Goal: Task Accomplishment & Management: Complete application form

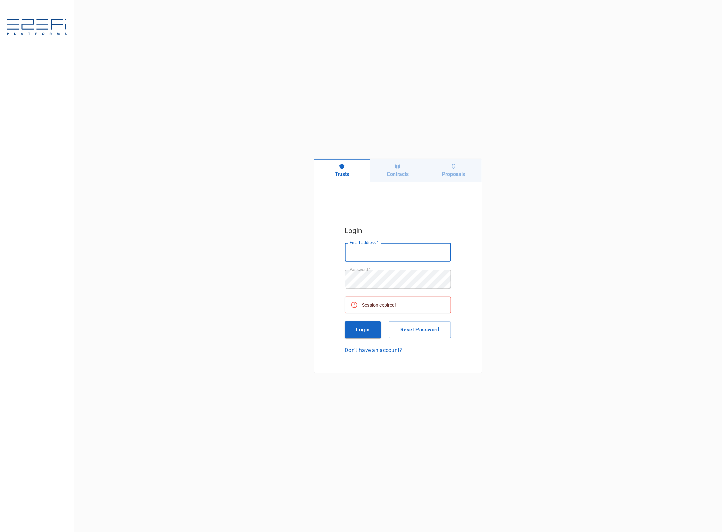
type input "[EMAIL_ADDRESS][DOMAIN_NAME]"
click at [363, 327] on button "Login" at bounding box center [363, 329] width 36 height 17
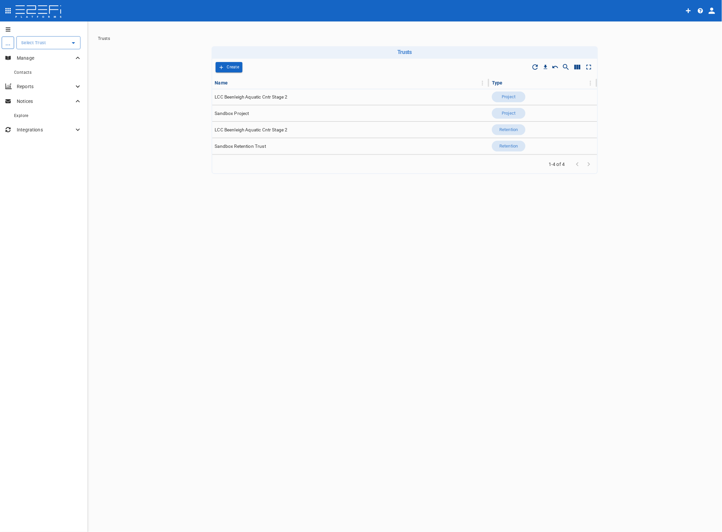
click at [31, 41] on input "text" at bounding box center [43, 42] width 48 height 7
click at [28, 74] on p "LCC Beenleigh A..." at bounding box center [33, 77] width 44 height 8
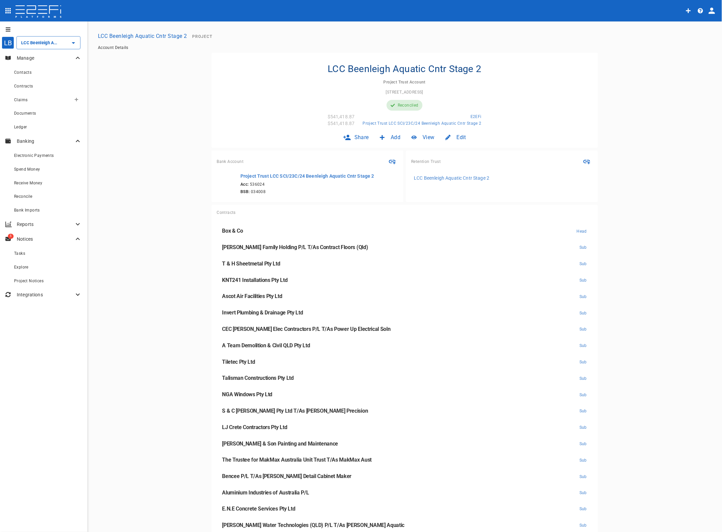
click at [17, 98] on span "Claims" at bounding box center [20, 100] width 13 height 5
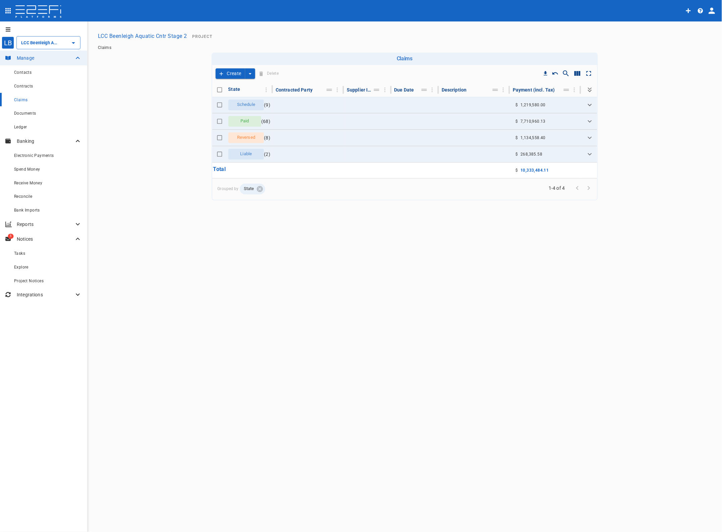
click at [590, 151] on icon "Expand" at bounding box center [589, 154] width 8 height 8
click at [327, 170] on td "A Team Demolition & Civil QLD Pty Ltd" at bounding box center [308, 170] width 71 height 15
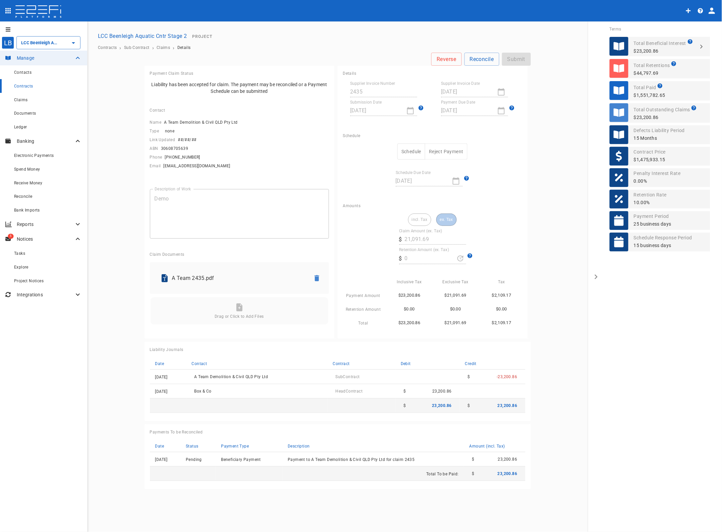
click at [22, 85] on span "Contracts" at bounding box center [23, 86] width 19 height 5
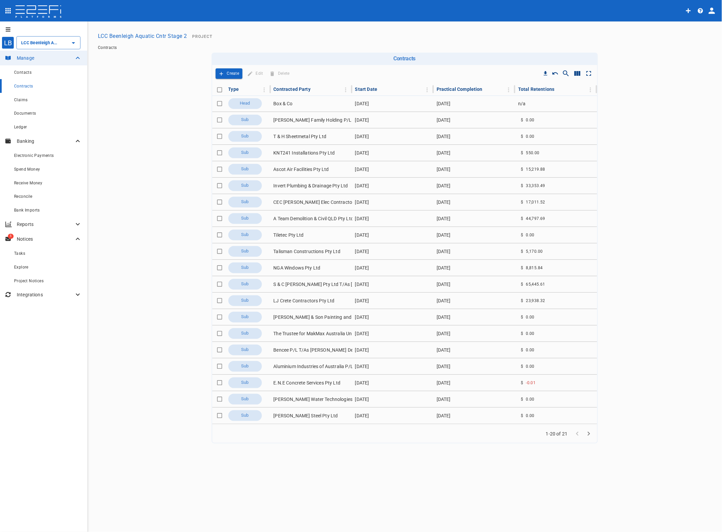
click at [287, 216] on td "A Team Demolition & Civil QLD Pty Ltd" at bounding box center [311, 218] width 81 height 16
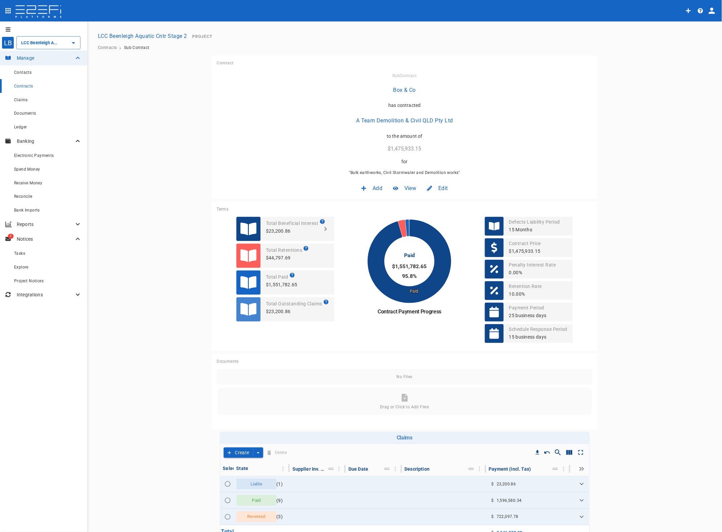
click at [438, 187] on span "Edit" at bounding box center [442, 188] width 9 height 8
click at [433, 202] on span "Contract" at bounding box center [433, 203] width 19 height 8
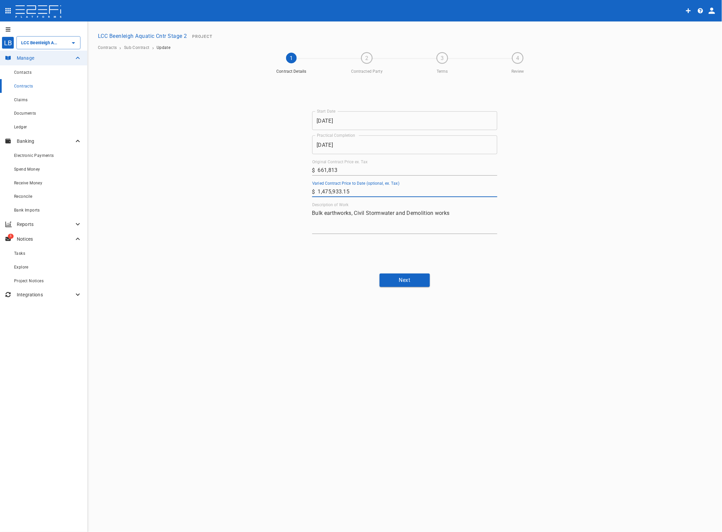
drag, startPoint x: 324, startPoint y: 194, endPoint x: 238, endPoint y: 193, distance: 85.5
click at [238, 193] on div "Start Date [DATE] Start Date Practical Completion [DATE] Practical Completion O…" at bounding box center [404, 172] width 402 height 191
type input "1,517,386.2"
click at [534, 252] on div "Start Date [DATE] Start Date Practical Completion [DATE] Practical Completion O…" at bounding box center [404, 172] width 402 height 191
click at [405, 278] on button "Next" at bounding box center [404, 279] width 50 height 13
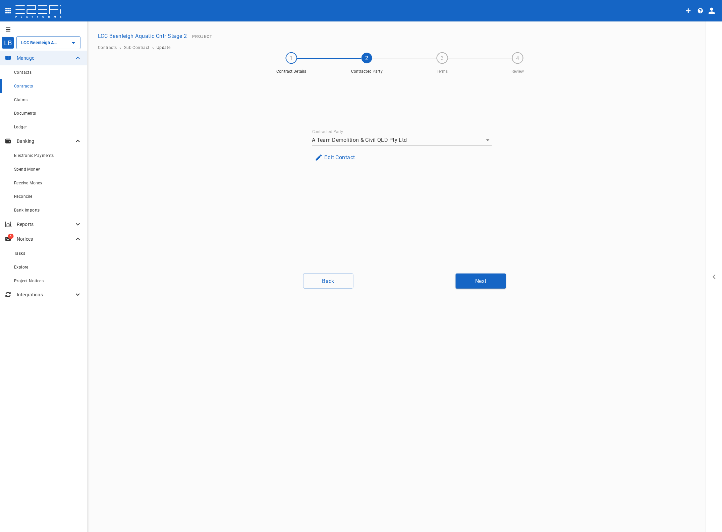
click at [483, 281] on button "Next" at bounding box center [480, 280] width 50 height 15
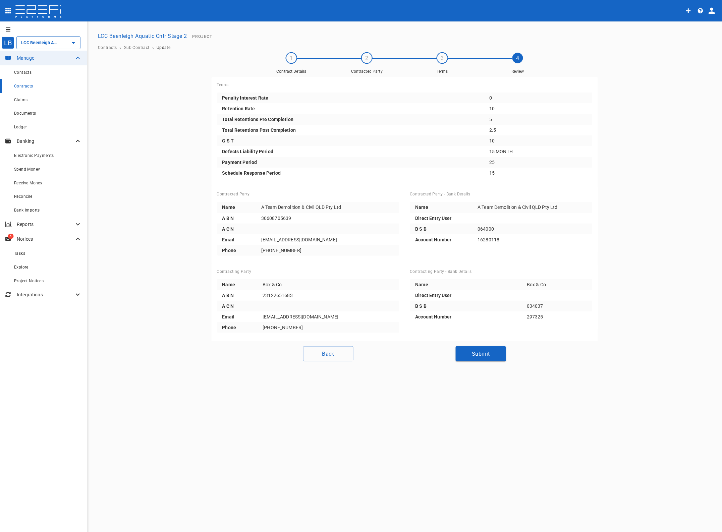
click at [476, 354] on button "Submit" at bounding box center [480, 353] width 50 height 15
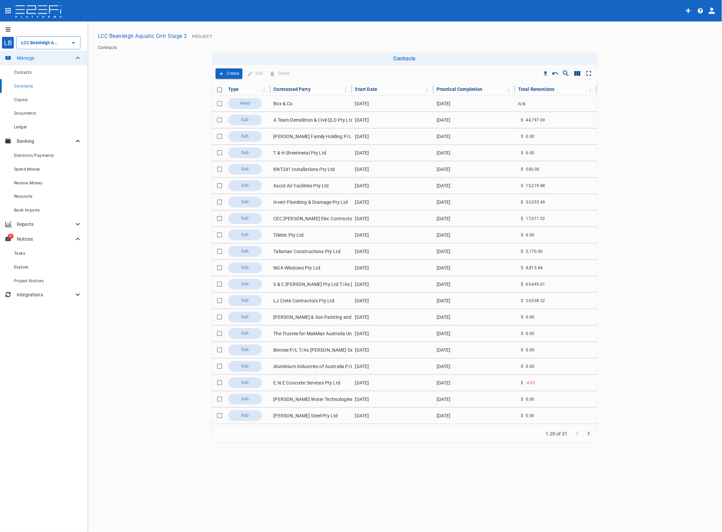
click at [25, 98] on span "Claims" at bounding box center [20, 100] width 13 height 5
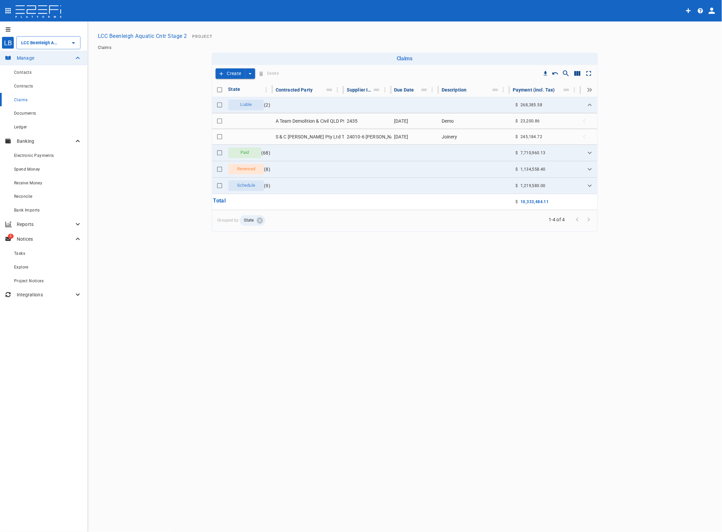
click at [309, 117] on td "A Team Demolition & Civil QLD Pty Ltd" at bounding box center [308, 120] width 71 height 15
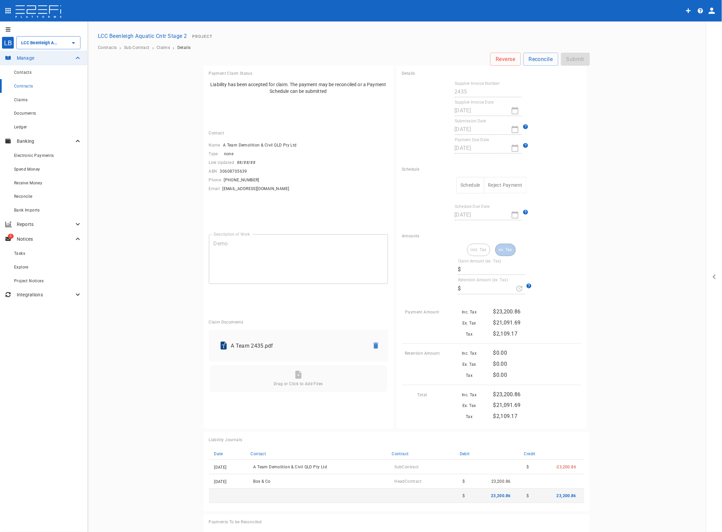
type input "21,091.69"
type input "0"
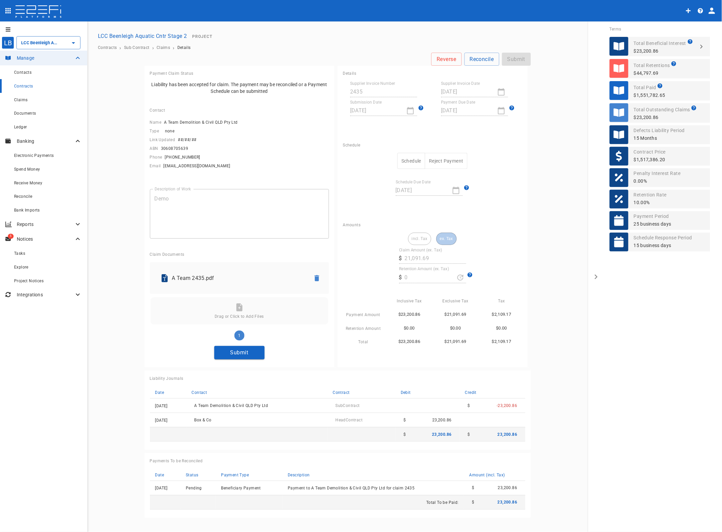
click at [242, 355] on button "Submit" at bounding box center [239, 352] width 50 height 13
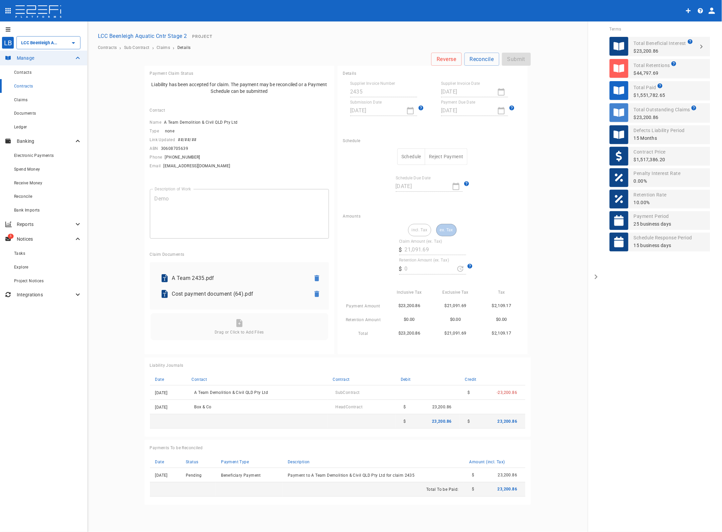
click at [414, 157] on button "Schedule" at bounding box center [411, 156] width 28 height 16
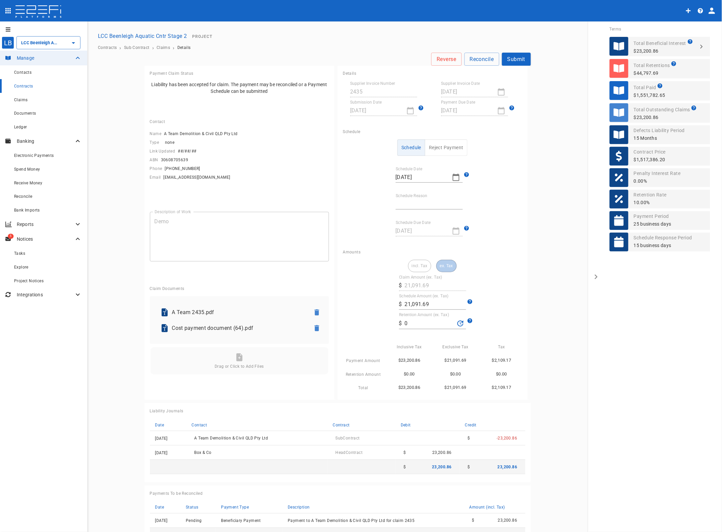
click at [409, 200] on input "Schedule Reason" at bounding box center [428, 204] width 67 height 11
type input "Paid in full"
click at [433, 201] on input "Paid in full" at bounding box center [428, 204] width 67 height 11
drag, startPoint x: 427, startPoint y: 205, endPoint x: 331, endPoint y: 198, distance: 96.4
click at [333, 198] on div "Payment Claim Status Liability has been accepted for claim. The payment may be …" at bounding box center [337, 308] width 386 height 485
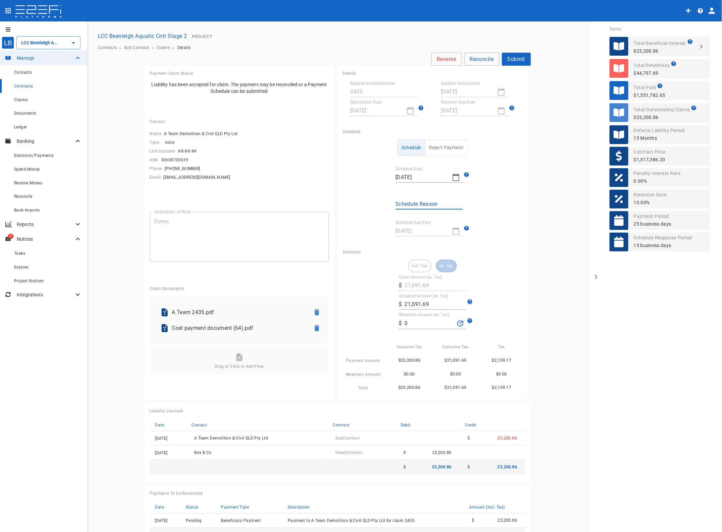
click at [403, 200] on input "Schedule Reason" at bounding box center [428, 204] width 67 height 11
type input "Reduced Payment"
click at [436, 304] on input "21,091.69" at bounding box center [434, 304] width 61 height 11
drag, startPoint x: 427, startPoint y: 304, endPoint x: 371, endPoint y: 302, distance: 55.3
click at [373, 302] on div "incl. Tax ex. Tax Claim Amount (ex. Tax) ​ $ 21,091.69 Schedule Amount (ex. Tax…" at bounding box center [432, 326] width 179 height 132
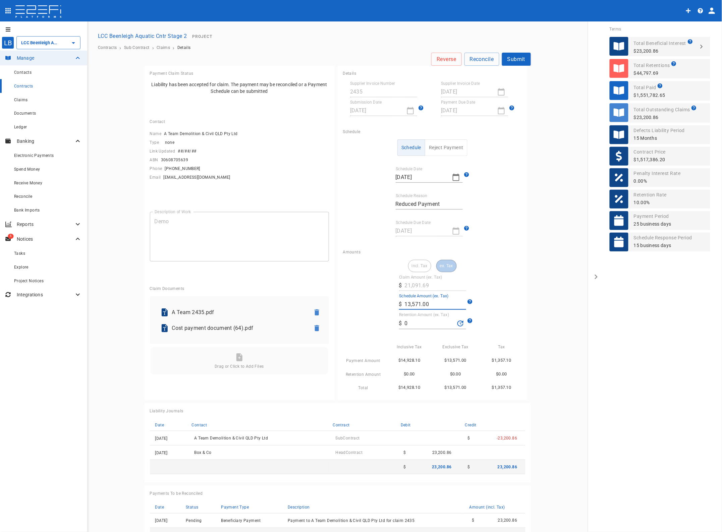
type input "13,571"
click at [552, 342] on main "Reverse Reconcile Submit Payment Claim Status Liability has been accepted for c…" at bounding box center [337, 302] width 484 height 498
click at [516, 59] on button "Submit" at bounding box center [516, 59] width 29 height 13
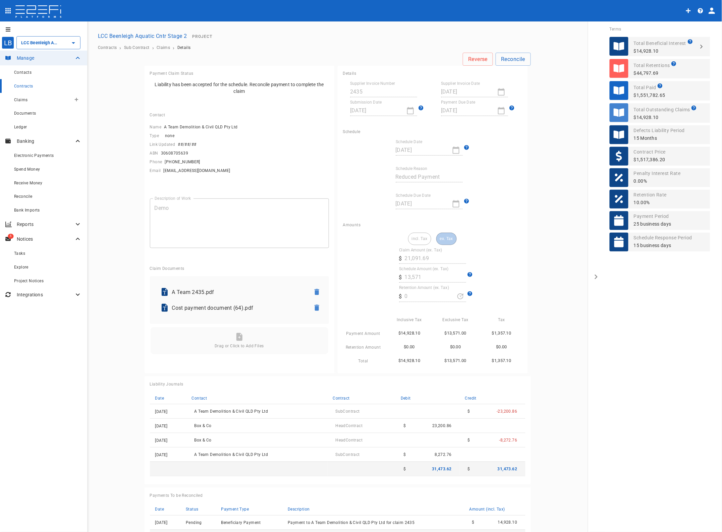
click at [22, 97] on div "Claims" at bounding box center [42, 100] width 57 height 8
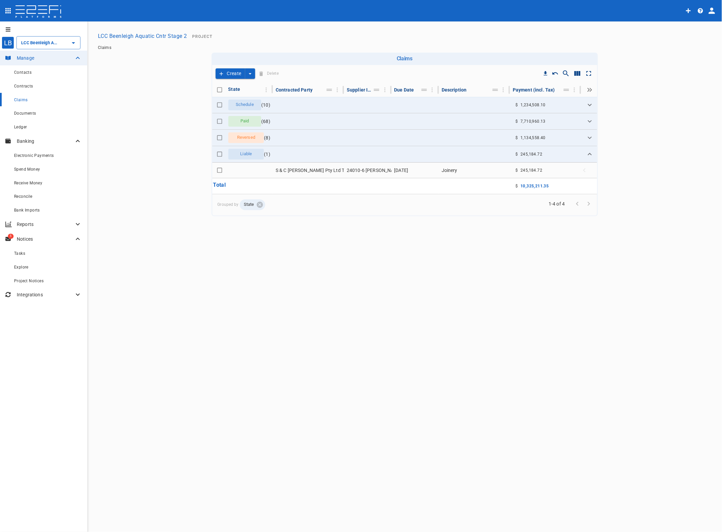
click at [589, 102] on icon "Expand" at bounding box center [589, 105] width 8 height 8
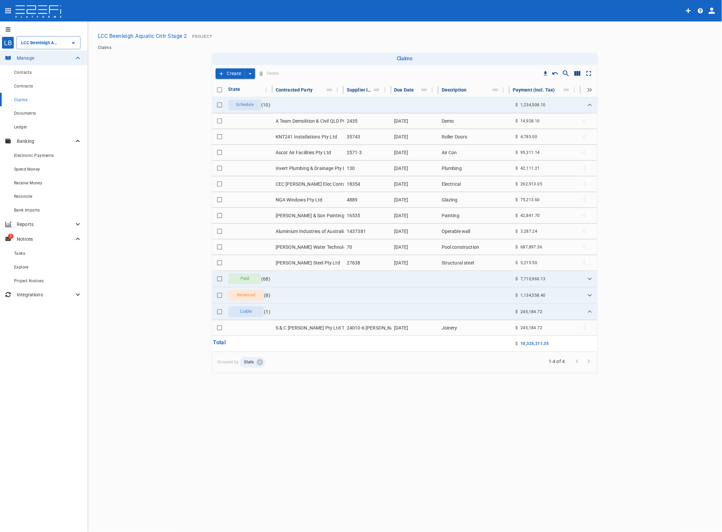
click at [24, 86] on span "Contracts" at bounding box center [23, 86] width 19 height 5
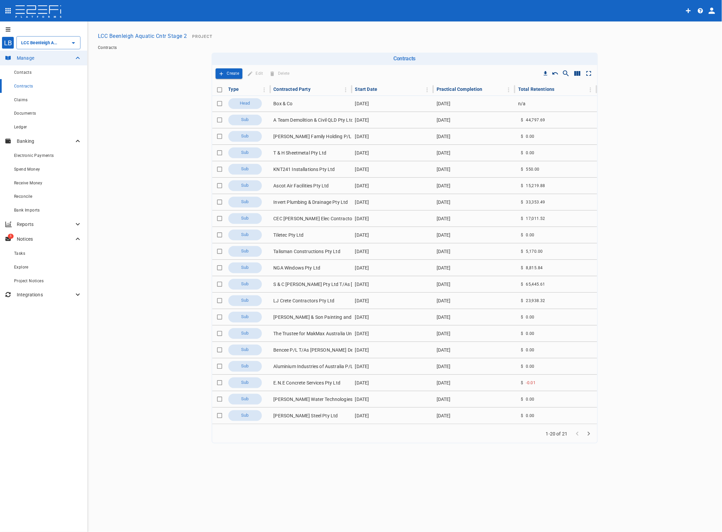
click at [299, 284] on td "S & C [PERSON_NAME] Pty Ltd T/As [PERSON_NAME] Precision" at bounding box center [311, 284] width 81 height 16
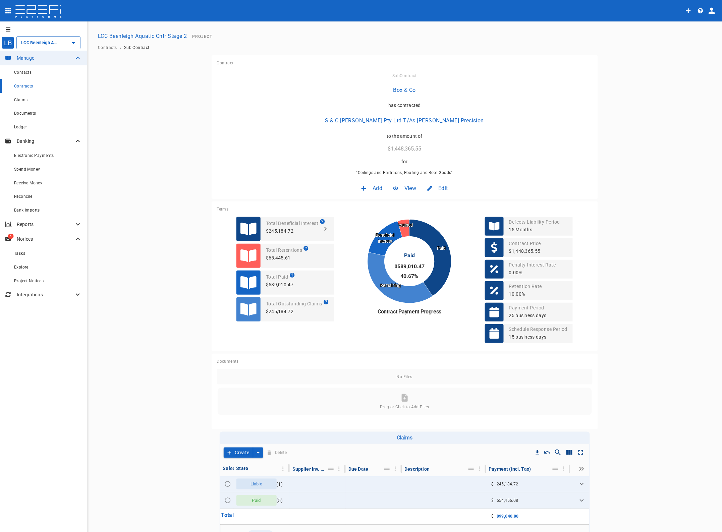
click at [440, 187] on span "Edit" at bounding box center [442, 188] width 9 height 8
click at [432, 202] on span "Contract" at bounding box center [433, 203] width 19 height 8
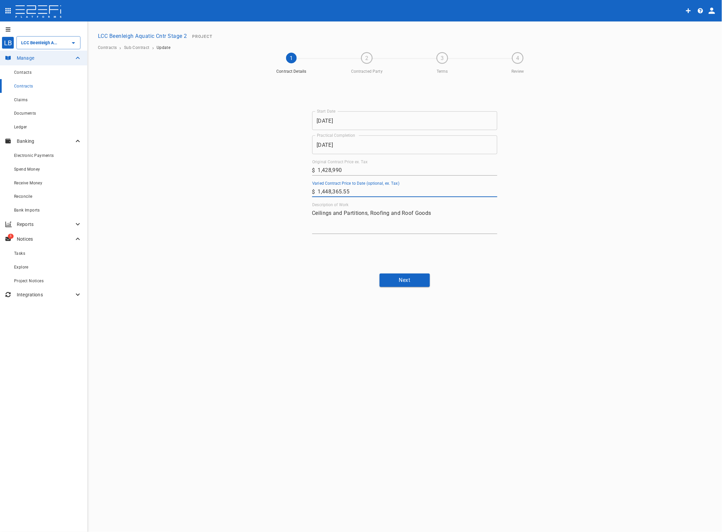
drag, startPoint x: 363, startPoint y: 189, endPoint x: 266, endPoint y: 188, distance: 96.2
click at [267, 188] on div "Start Date [DATE] Start Date Practical Completion [DATE] Practical Completion O…" at bounding box center [404, 172] width 402 height 191
type input "1,465,338.17"
click at [537, 245] on div "Start Date [DATE] Start Date Practical Completion [DATE] Practical Completion O…" at bounding box center [404, 172] width 402 height 191
click at [401, 277] on button "Next" at bounding box center [404, 279] width 50 height 13
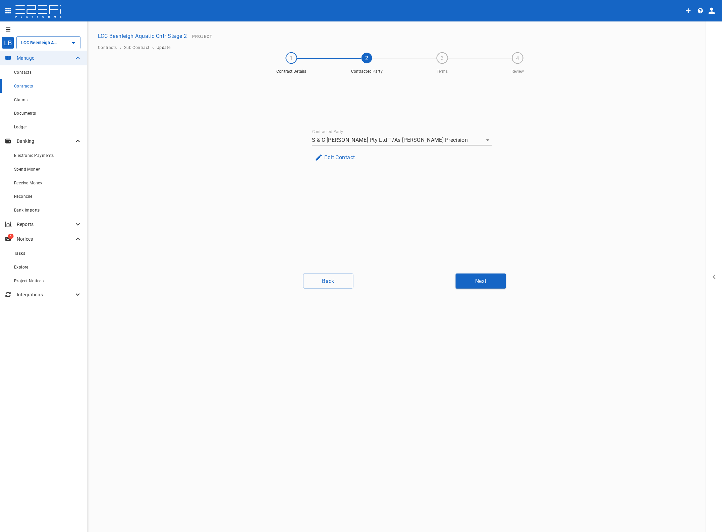
click at [481, 277] on button "Next" at bounding box center [480, 280] width 50 height 15
click at [484, 283] on button "Next" at bounding box center [480, 280] width 50 height 15
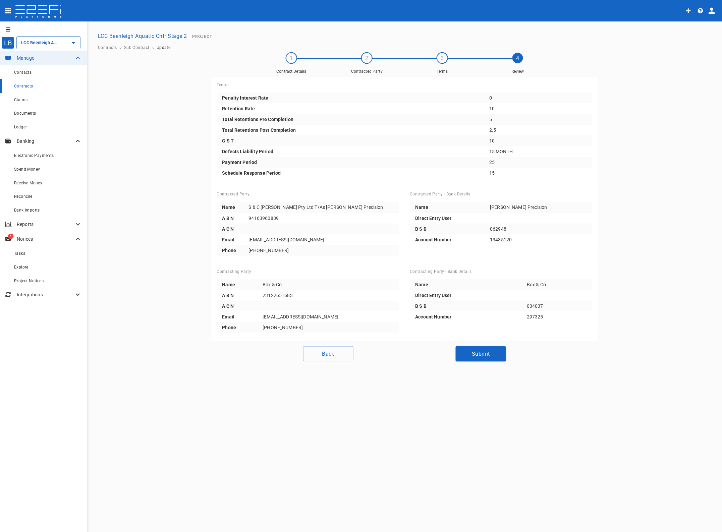
click at [485, 351] on button "Submit" at bounding box center [480, 353] width 50 height 15
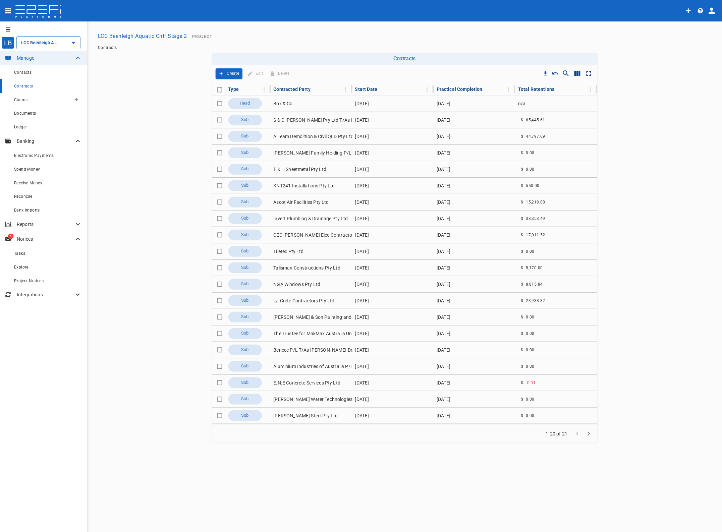
click at [17, 98] on span "Claims" at bounding box center [20, 100] width 13 height 5
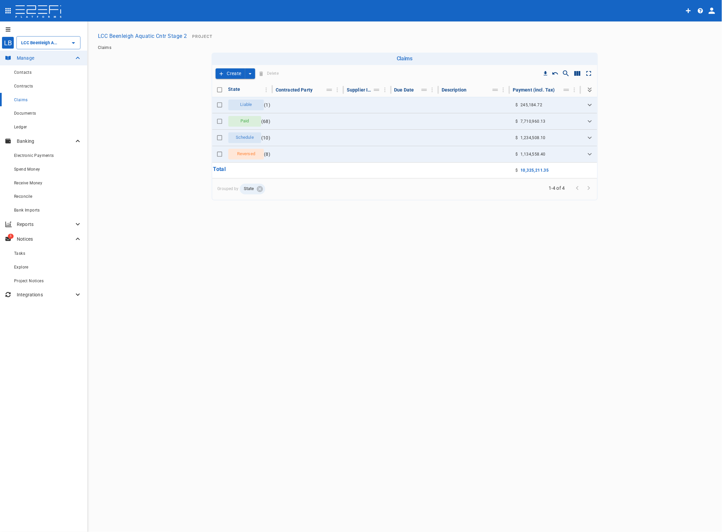
type input "LCC Beenleigh Aquatic Cntr Stage 2"
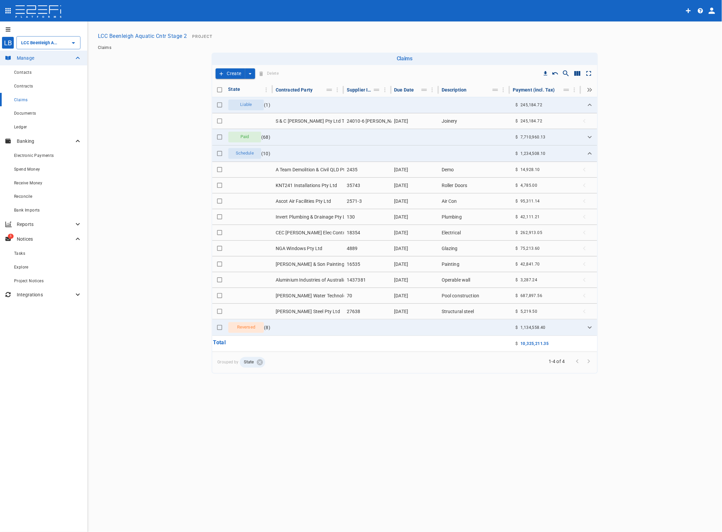
click at [364, 121] on td "24010-6 [PERSON_NAME]" at bounding box center [367, 120] width 47 height 15
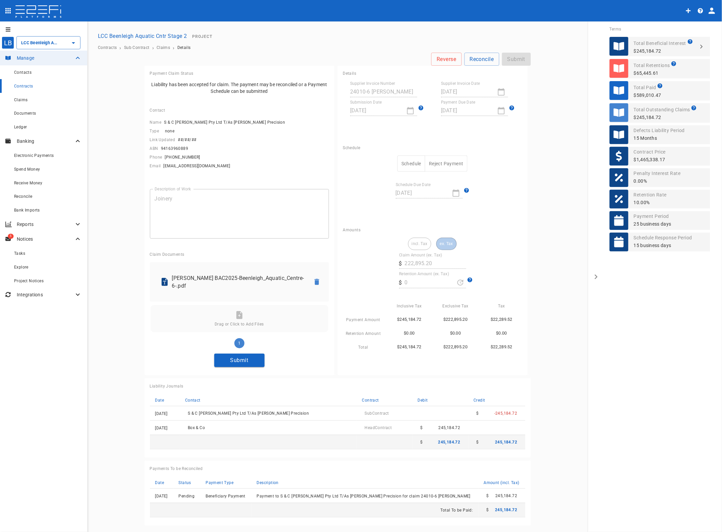
click at [248, 355] on button "Submit" at bounding box center [239, 360] width 50 height 13
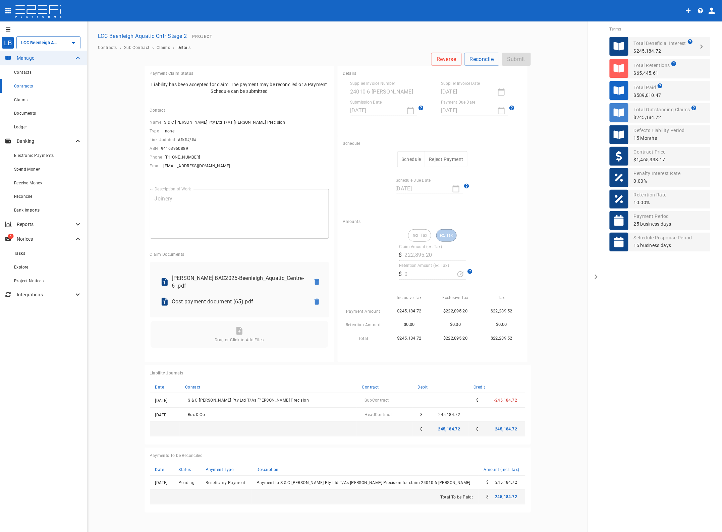
click at [412, 154] on button "Schedule" at bounding box center [411, 159] width 28 height 16
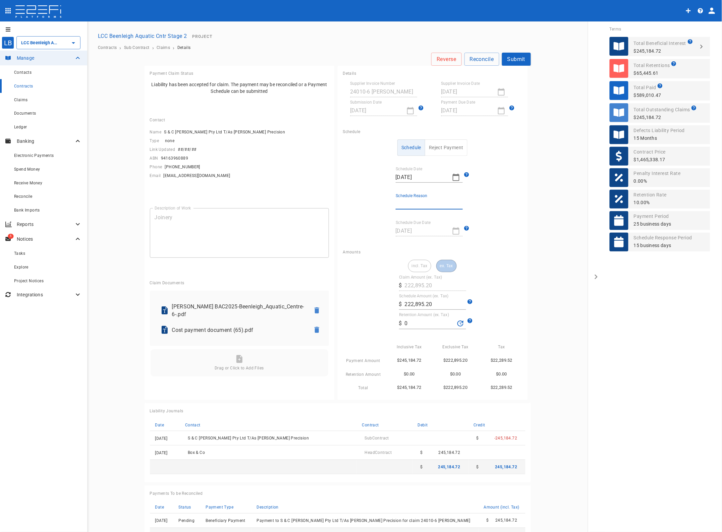
click at [413, 199] on input "Schedule Reason" at bounding box center [428, 204] width 67 height 11
type input "Paid in full"
drag, startPoint x: 408, startPoint y: 322, endPoint x: 379, endPoint y: 322, distance: 28.8
click at [379, 322] on div "incl. Tax ex. Tax Claim Amount (ex. Tax) ​ $ 222,895.20 Schedule Amount (ex. Ta…" at bounding box center [432, 326] width 179 height 132
click at [497, 279] on div "incl. Tax ex. Tax Claim Amount (ex. Tax) ​ $ 222,895.20 Schedule Amount (ex. Ta…" at bounding box center [432, 326] width 179 height 132
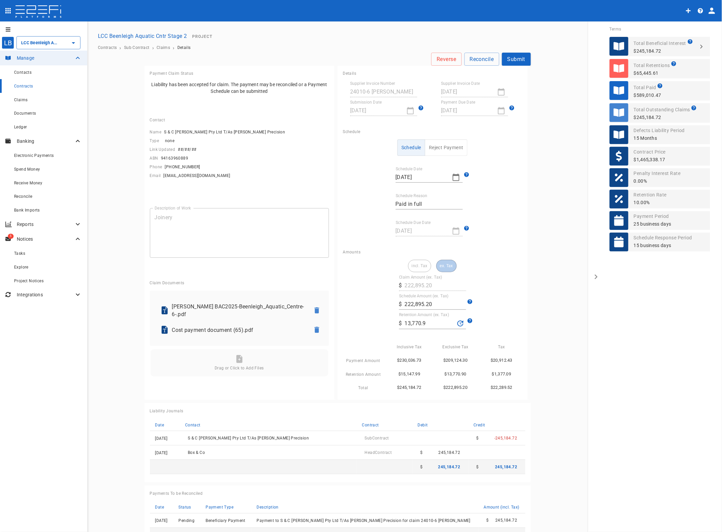
click at [519, 59] on button "Submit" at bounding box center [516, 59] width 29 height 13
type input "13,770.9"
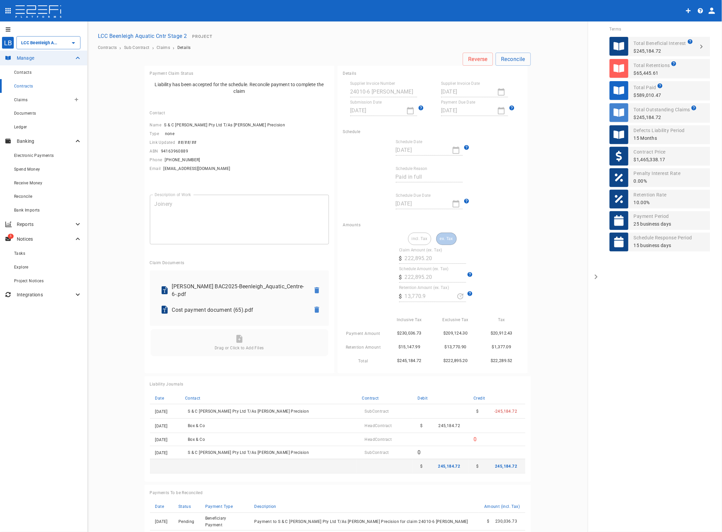
click at [18, 96] on div "Claims" at bounding box center [42, 100] width 57 height 8
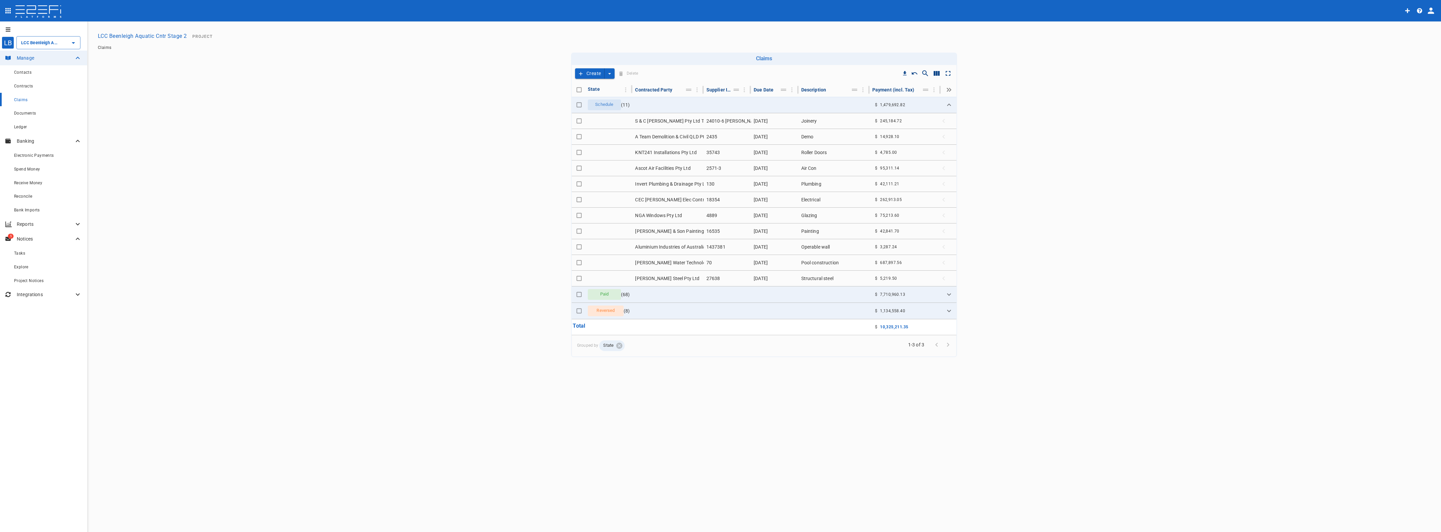
click at [656, 7] on div at bounding box center [701, 11] width 1400 height 16
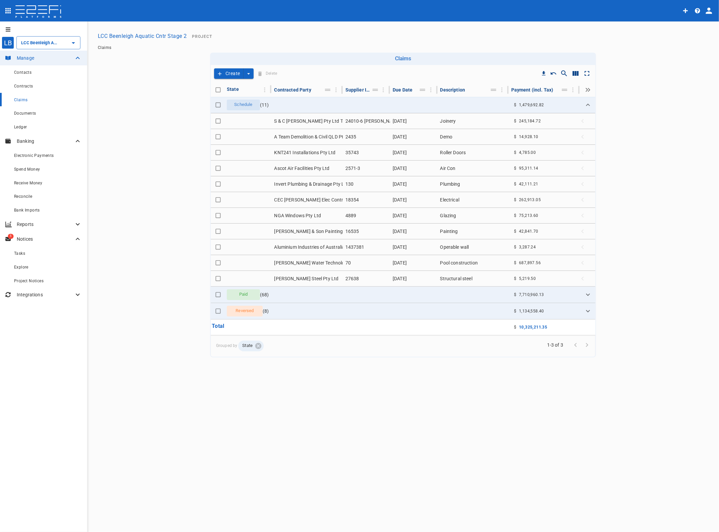
click at [44, 42] on input "LCC Beenleigh Aquatic Cntr Stage 2" at bounding box center [38, 42] width 39 height 7
click at [32, 123] on p "LCC Beenleigh A..." at bounding box center [33, 122] width 44 height 8
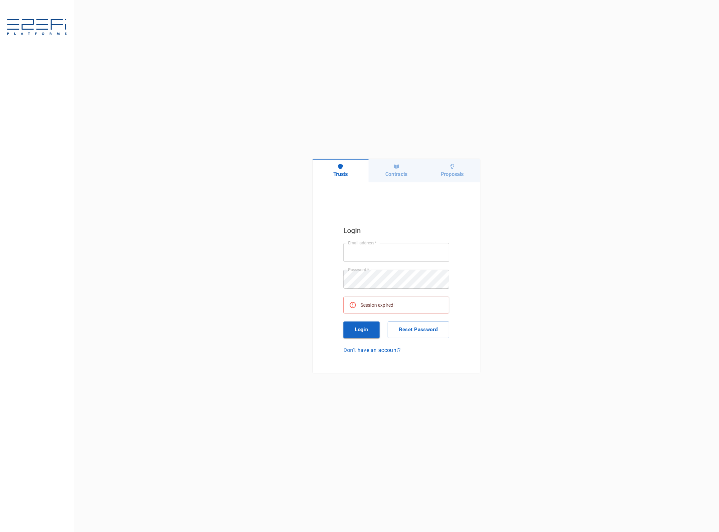
type input "[EMAIL_ADDRESS][DOMAIN_NAME]"
click at [365, 329] on button "Login" at bounding box center [362, 329] width 36 height 17
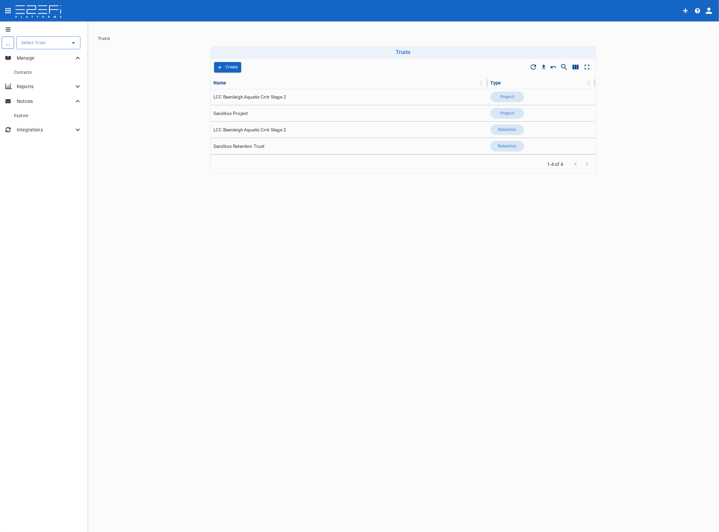
click at [36, 44] on input "text" at bounding box center [43, 42] width 48 height 7
click at [32, 121] on p "LCC Beenleigh A..." at bounding box center [33, 122] width 44 height 8
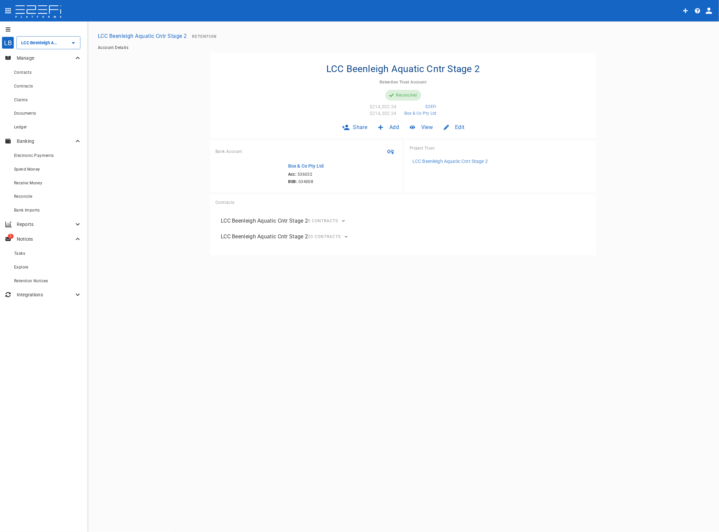
click at [23, 100] on span "Claims" at bounding box center [20, 100] width 13 height 5
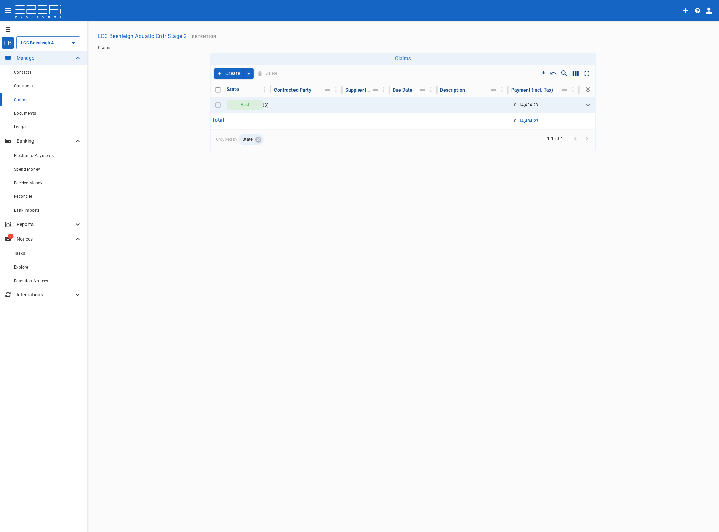
click at [587, 107] on icon "Expand" at bounding box center [588, 105] width 8 height 8
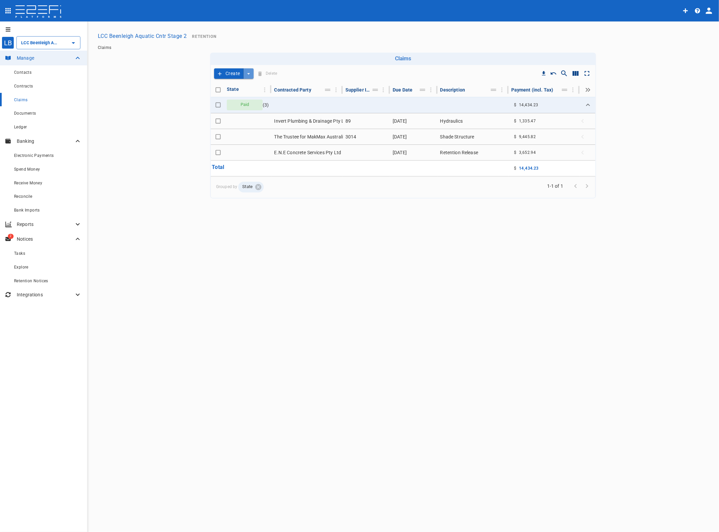
click at [245, 73] on icon "create claim type options" at bounding box center [248, 73] width 7 height 7
click at [240, 98] on span "Self Create" at bounding box center [234, 98] width 29 height 8
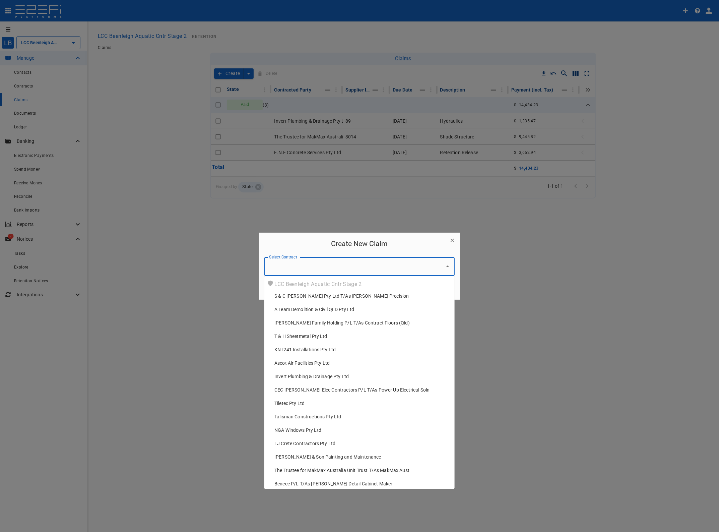
click at [321, 269] on input "Select Contract" at bounding box center [354, 266] width 174 height 13
click at [311, 309] on span "A Team Demolition & Civil QLD Pty Ltd" at bounding box center [314, 309] width 80 height 7
type input "A Team Demolition & Civil QLD Pty Ltd"
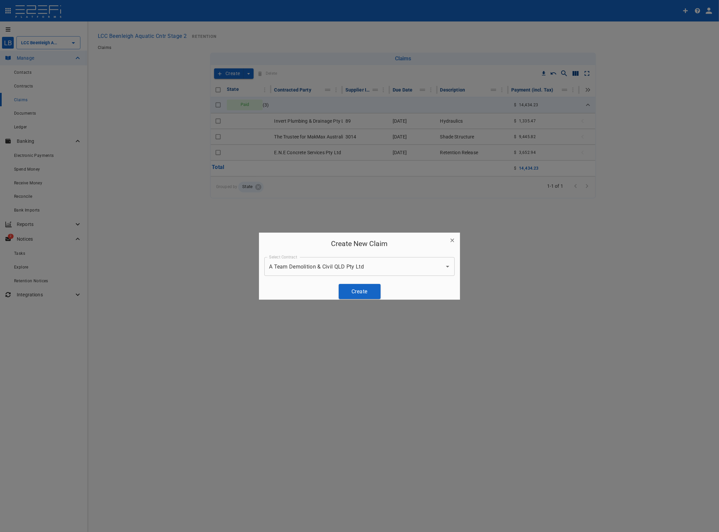
click at [346, 290] on button "Create" at bounding box center [360, 291] width 42 height 15
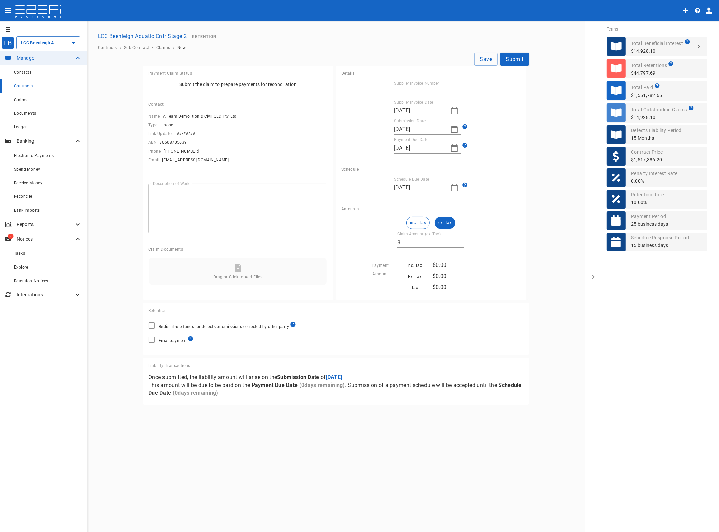
type input "[DATE]"
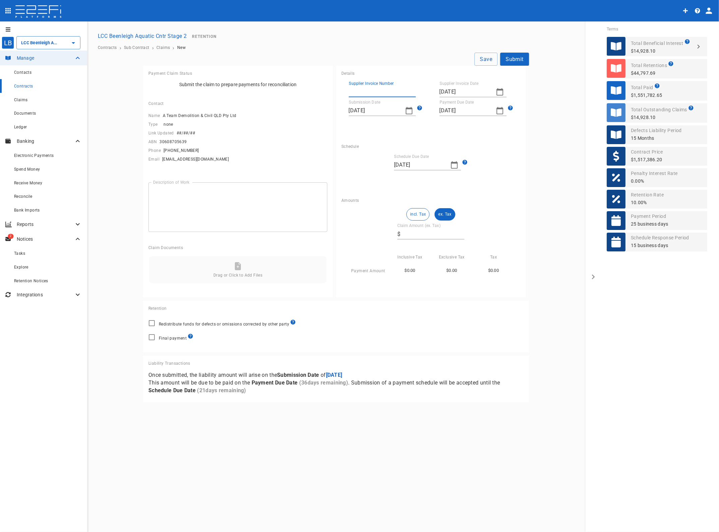
click at [368, 92] on input "Supplier Invoice Number" at bounding box center [382, 91] width 67 height 11
type input "2435-RET"
click at [497, 91] on icon "button" at bounding box center [500, 91] width 7 height 7
click at [445, 104] on icon "button" at bounding box center [445, 103] width 2 height 3
click at [448, 182] on div "25" at bounding box center [446, 182] width 5 height 7
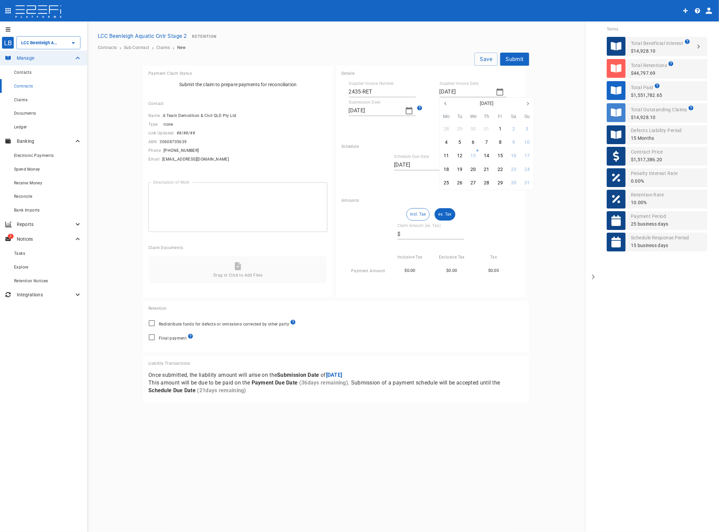
type input "[DATE]"
click at [408, 109] on icon "button" at bounding box center [409, 110] width 7 height 7
click at [356, 120] on icon "button" at bounding box center [354, 122] width 5 height 5
click at [358, 200] on div "25" at bounding box center [355, 201] width 5 height 7
type input "[DATE]"
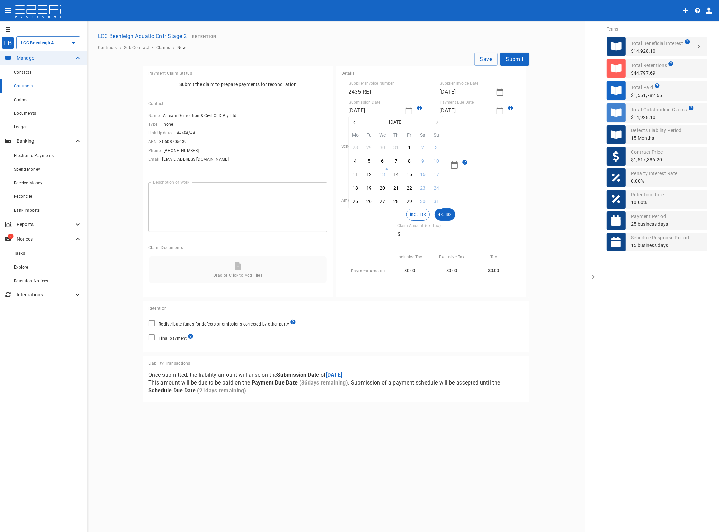
type input "[DATE]"
click at [408, 231] on input "Claim Amount (ex. Tax)" at bounding box center [433, 234] width 61 height 11
click at [448, 211] on button "ex. Tax" at bounding box center [445, 214] width 20 height 12
click at [406, 232] on input "Claim Amount (ex. Tax)" at bounding box center [433, 234] width 61 height 11
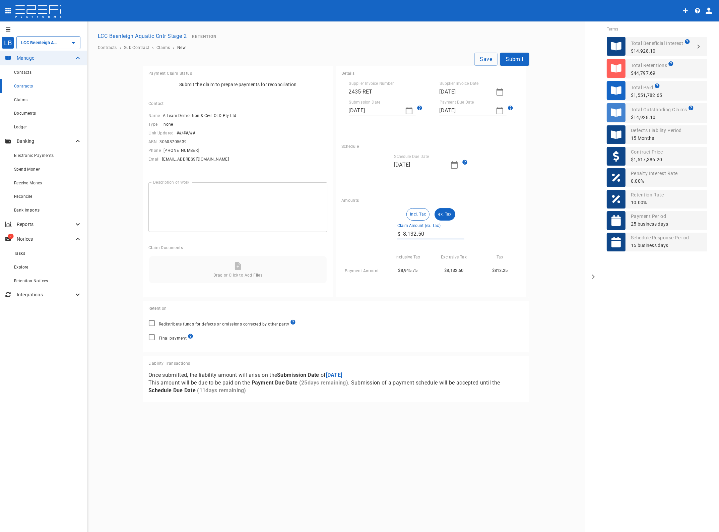
type input "8,132.5"
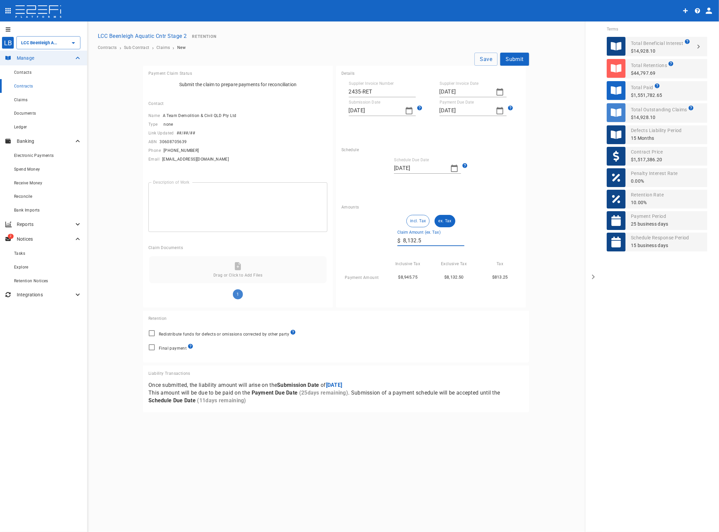
click at [490, 59] on button "Save" at bounding box center [486, 59] width 23 height 13
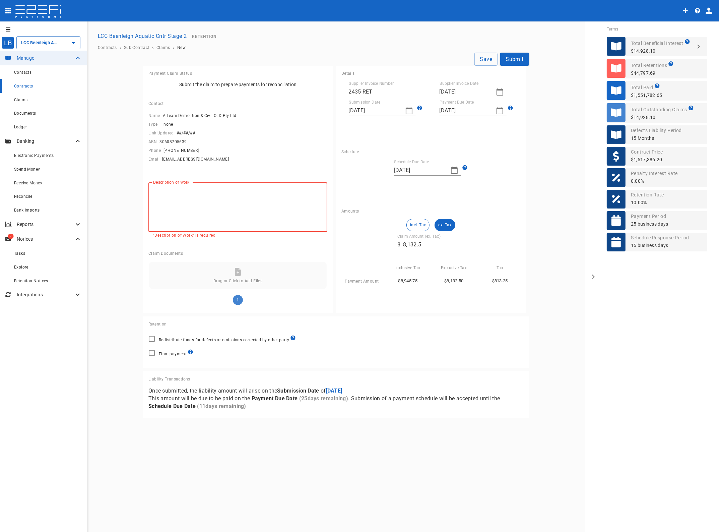
click at [162, 197] on textarea "Description of Work" at bounding box center [238, 207] width 170 height 39
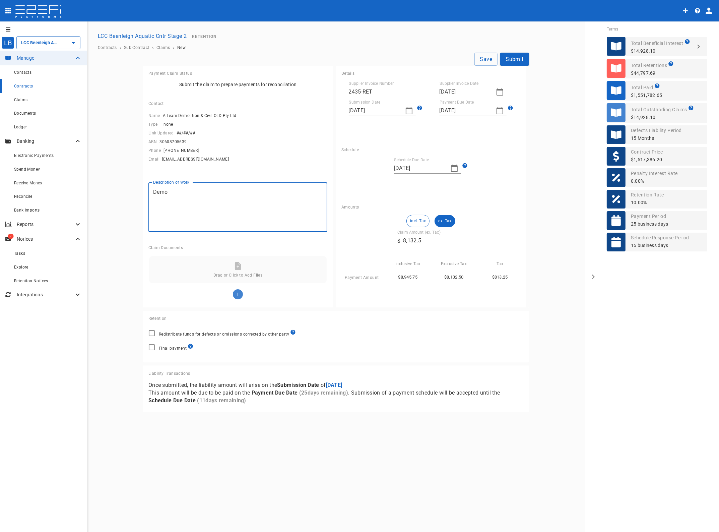
type textarea "Demo"
click at [486, 61] on button "Save" at bounding box center [486, 59] width 23 height 13
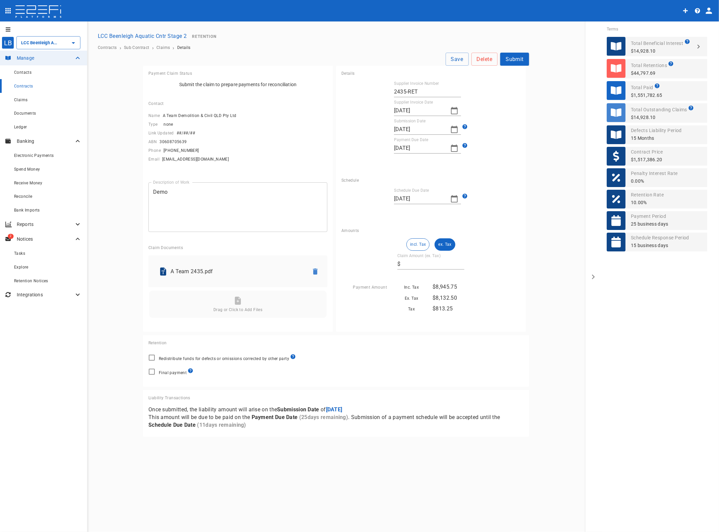
type input "8,132.50"
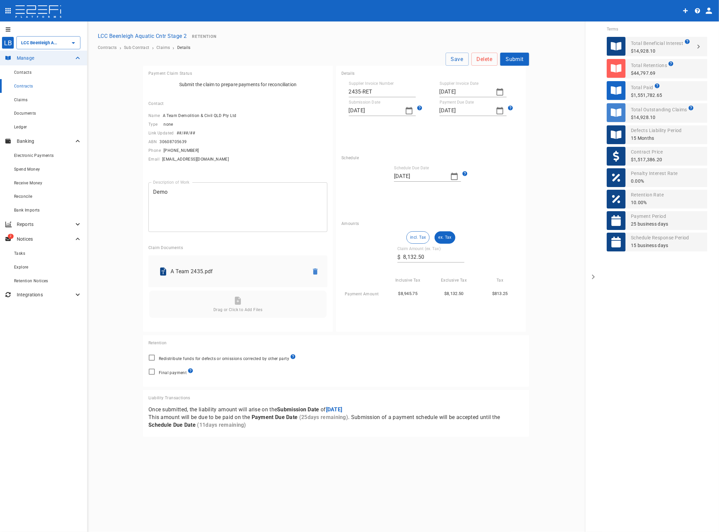
click at [22, 98] on span "Claims" at bounding box center [20, 100] width 13 height 5
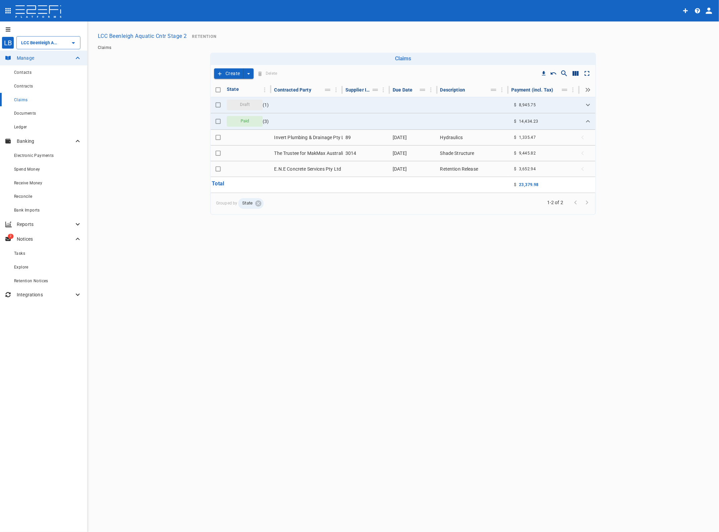
click at [588, 105] on icon "Expand" at bounding box center [588, 105] width 4 height 2
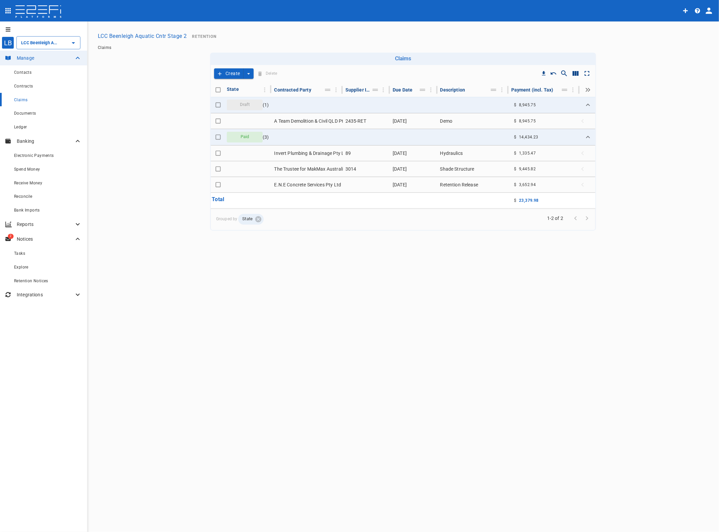
click at [330, 120] on td "A Team Demolition & Civil QLD Pty Ltd" at bounding box center [306, 120] width 71 height 15
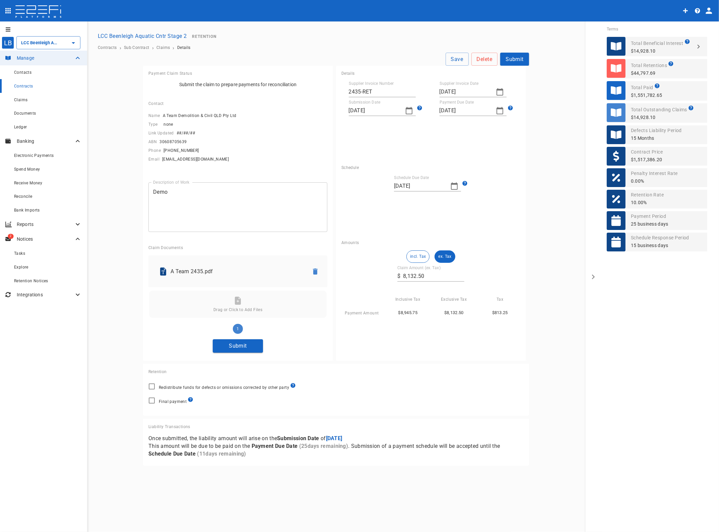
click at [240, 348] on button "Submit" at bounding box center [238, 345] width 50 height 13
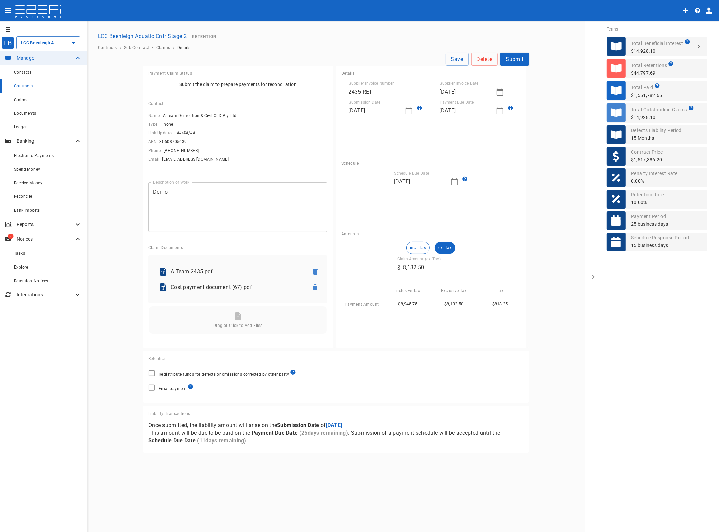
click at [448, 250] on button "ex. Tax" at bounding box center [445, 248] width 20 height 12
click at [517, 59] on button "Submit" at bounding box center [514, 59] width 29 height 13
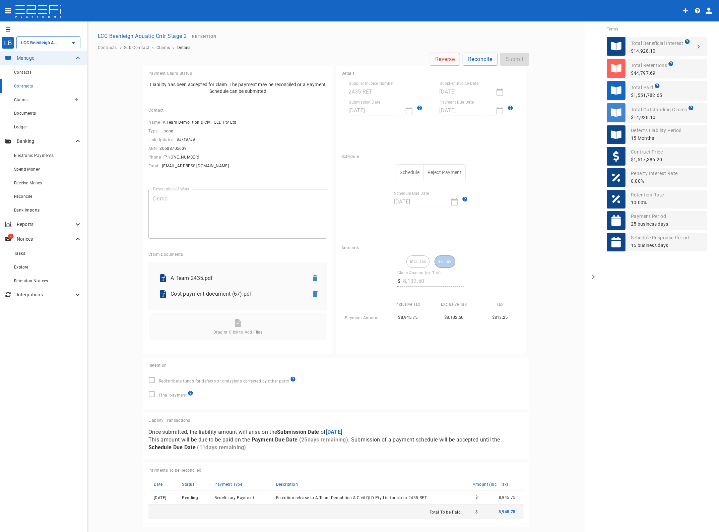
click at [20, 99] on span "Claims" at bounding box center [20, 100] width 13 height 5
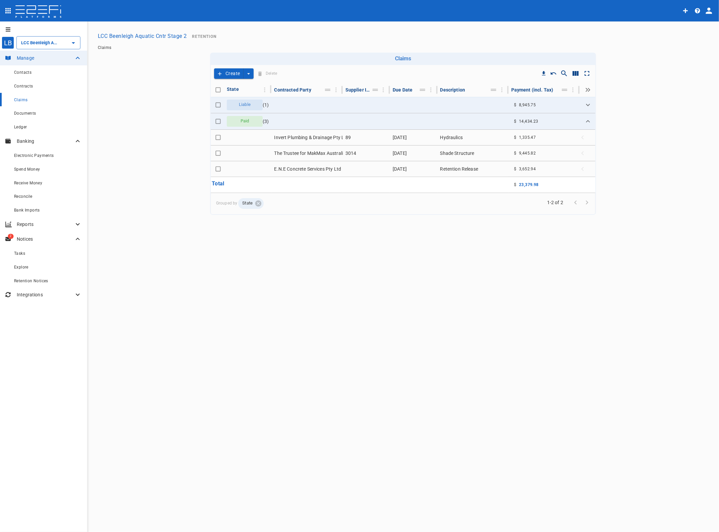
click at [587, 106] on icon "Expand" at bounding box center [588, 105] width 8 height 8
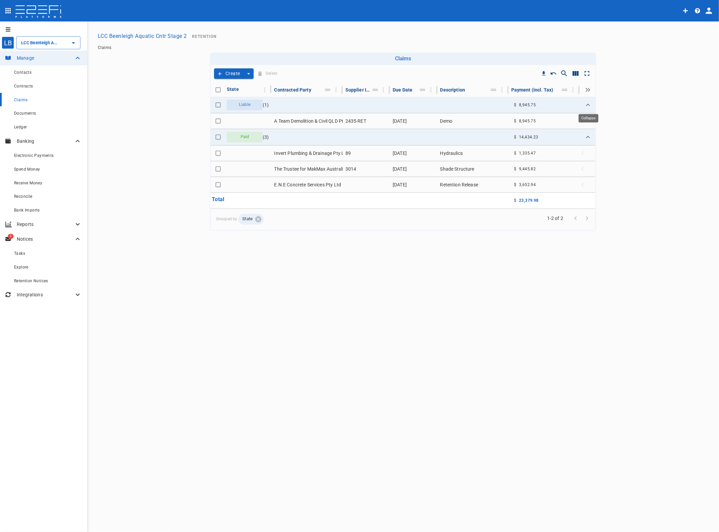
click at [587, 106] on icon "Expand" at bounding box center [588, 105] width 8 height 8
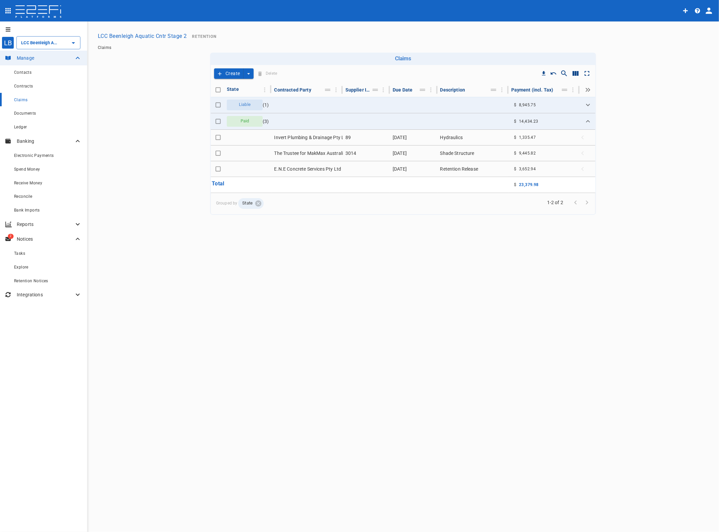
click at [45, 45] on input "LCC Beenleigh Aquatic Cntr Stage 2" at bounding box center [38, 42] width 39 height 7
click at [39, 75] on p "LCC Beenleigh A..." at bounding box center [33, 77] width 44 height 8
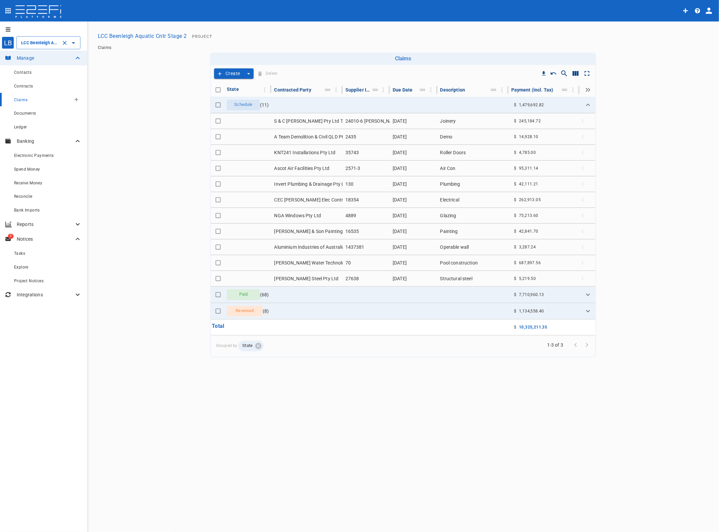
click at [19, 98] on span "Claims" at bounding box center [20, 100] width 13 height 5
click at [32, 39] on input "LCC Beenleigh Aquatic Cntr Stage 2" at bounding box center [38, 42] width 39 height 7
click at [40, 120] on p "LCC Beenleigh A..." at bounding box center [33, 122] width 44 height 8
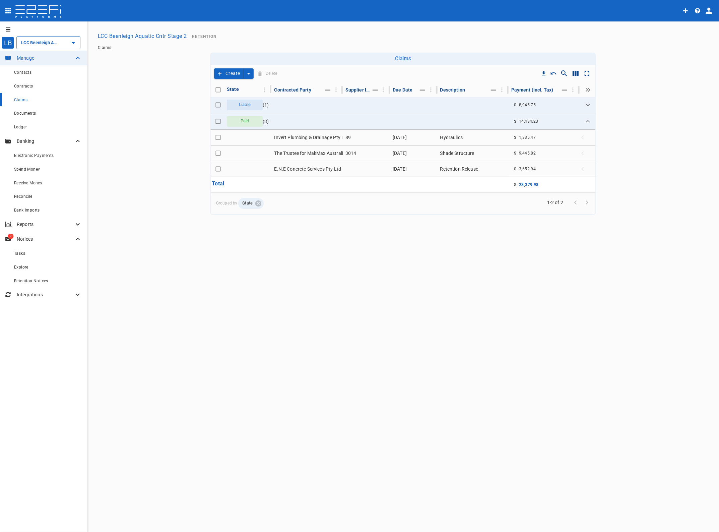
click at [586, 104] on icon "Expand" at bounding box center [588, 105] width 8 height 8
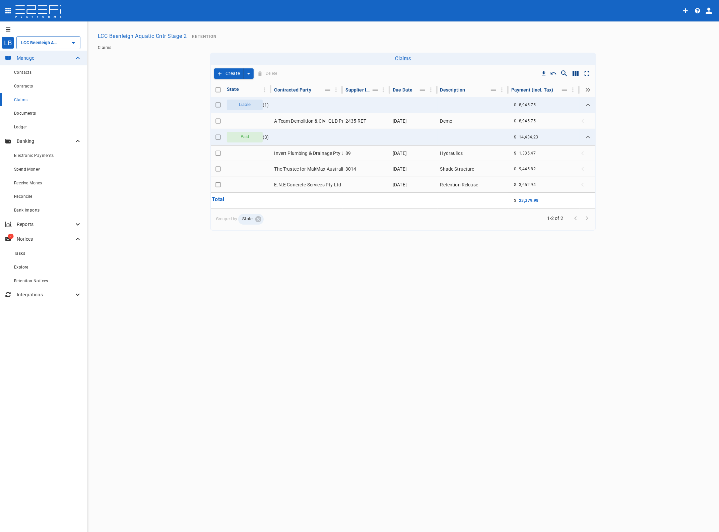
click at [299, 119] on td "A Team Demolition & Civil QLD Pty Ltd" at bounding box center [306, 120] width 71 height 15
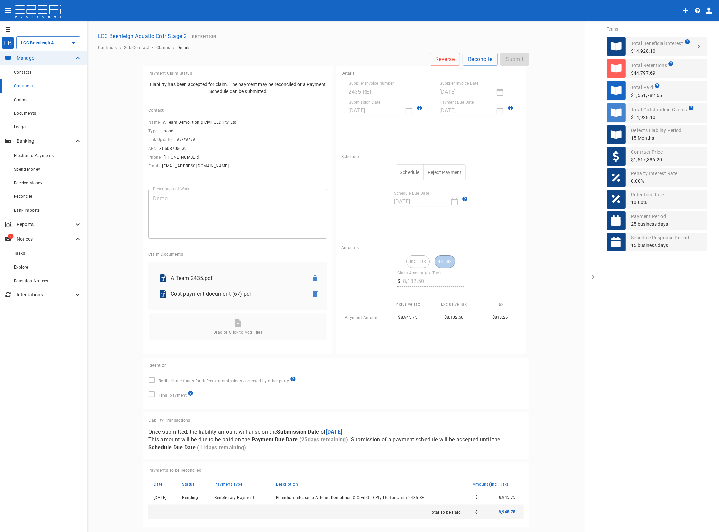
click at [410, 170] on button "Schedule" at bounding box center [410, 172] width 28 height 16
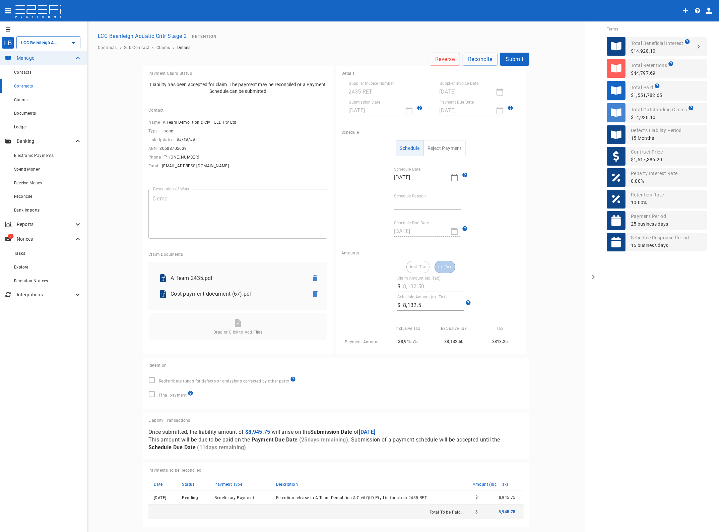
click at [401, 201] on input "Schedule Reason" at bounding box center [427, 204] width 67 height 11
type input "Paid in full"
click at [515, 59] on button "Submit" at bounding box center [514, 59] width 29 height 13
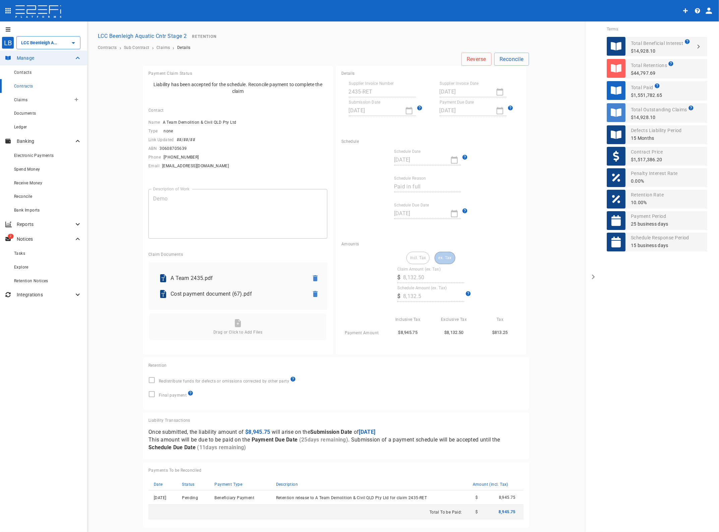
click at [24, 98] on span "Claims" at bounding box center [20, 100] width 13 height 5
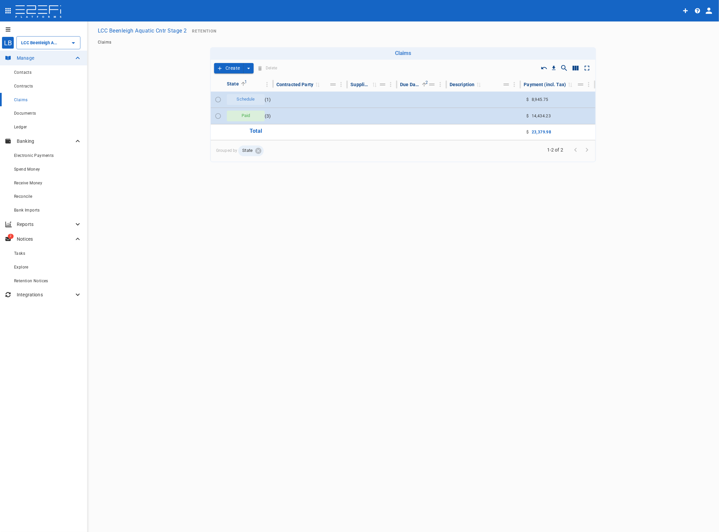
click at [294, 101] on td at bounding box center [311, 99] width 74 height 16
